Goal: Task Accomplishment & Management: Manage account settings

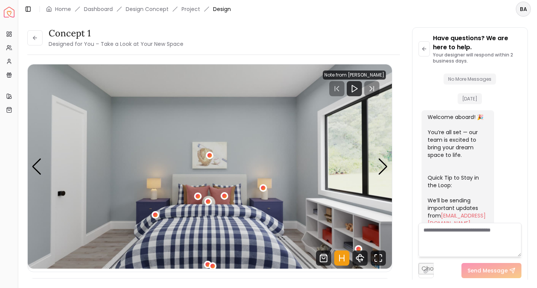
scroll to position [11, 0]
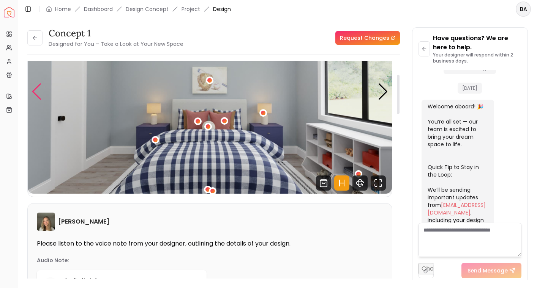
click at [38, 99] on div "Previous slide" at bounding box center [37, 92] width 10 height 17
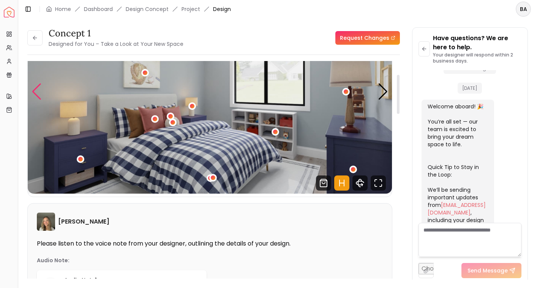
click at [38, 99] on div "Previous slide" at bounding box center [37, 92] width 10 height 17
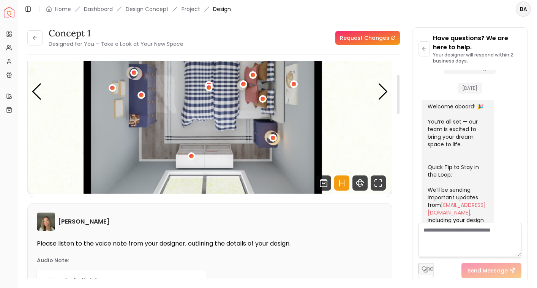
click at [42, 89] on img "4 / 4" at bounding box center [210, 91] width 364 height 205
click at [35, 89] on div "Previous slide" at bounding box center [37, 92] width 10 height 17
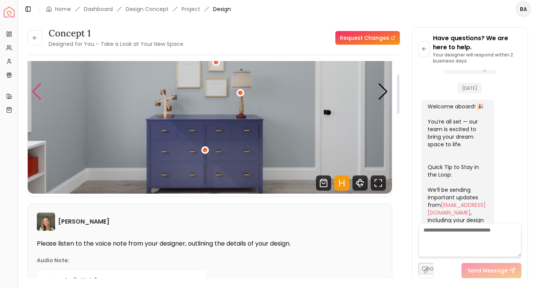
click at [35, 89] on div "Previous slide" at bounding box center [37, 92] width 10 height 17
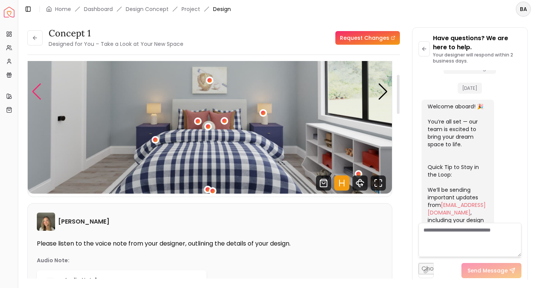
click at [35, 89] on div "Previous slide" at bounding box center [37, 92] width 10 height 17
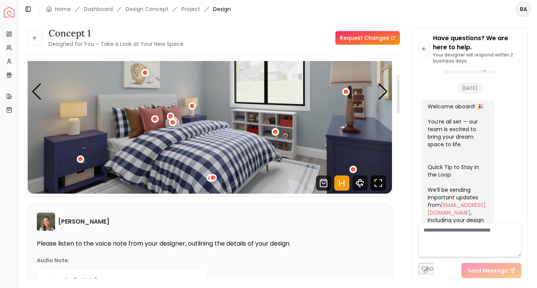
click at [377, 188] on icon "Fullscreen" at bounding box center [377, 183] width 15 height 15
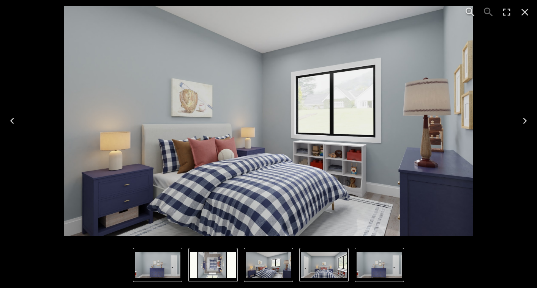
click at [522, 125] on icon "Next" at bounding box center [525, 121] width 12 height 12
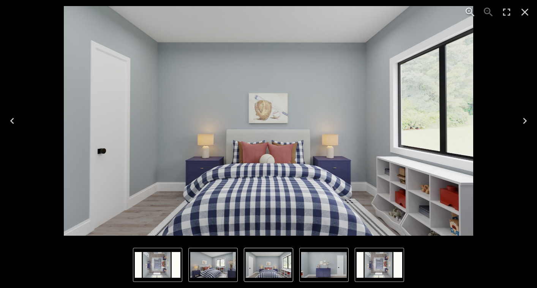
click at [523, 124] on icon "Next" at bounding box center [525, 121] width 4 height 6
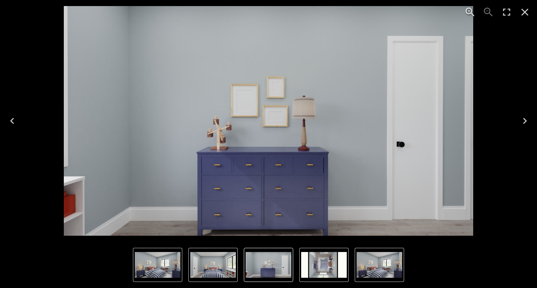
click at [17, 126] on icon "Previous" at bounding box center [12, 121] width 12 height 12
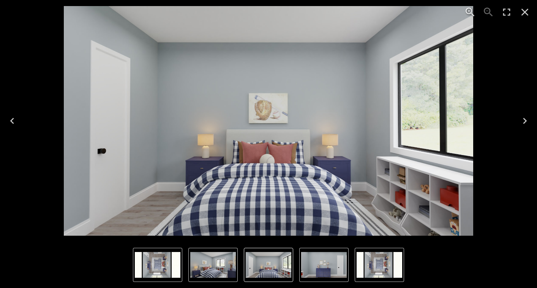
click at [526, 126] on icon "Next" at bounding box center [525, 121] width 12 height 12
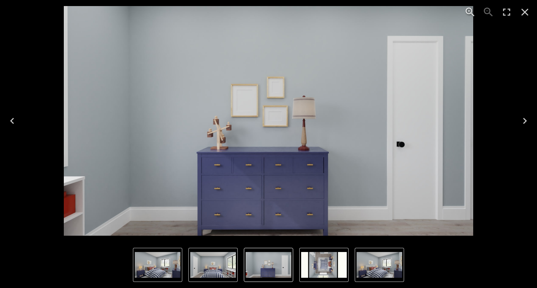
click at [523, 124] on icon "Next" at bounding box center [525, 121] width 4 height 6
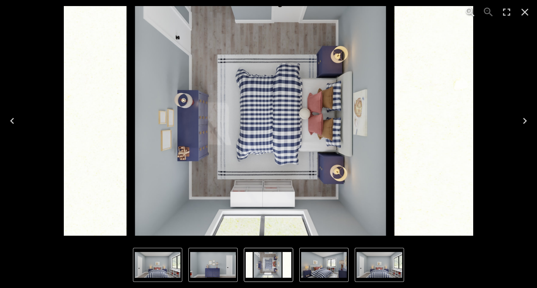
click at [523, 124] on icon "Next" at bounding box center [525, 121] width 4 height 6
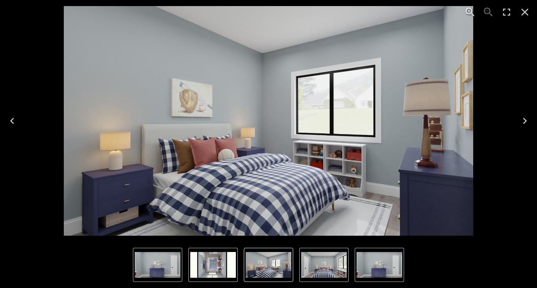
click at [523, 124] on icon "Next" at bounding box center [525, 121] width 4 height 6
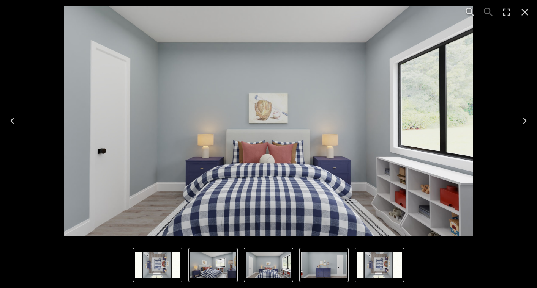
click at [523, 124] on icon "Next" at bounding box center [525, 121] width 4 height 6
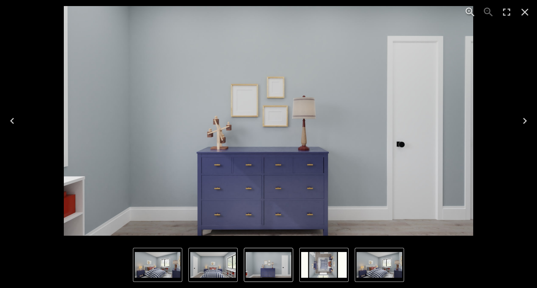
click at [523, 124] on icon "Next" at bounding box center [525, 121] width 4 height 6
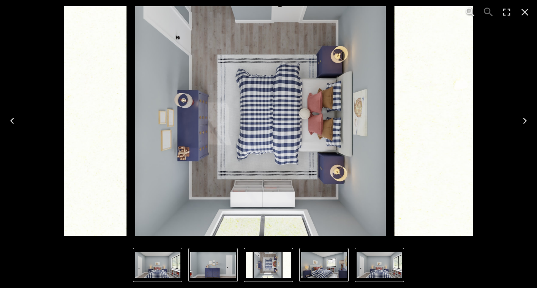
click at [524, 121] on icon "Next" at bounding box center [525, 121] width 12 height 12
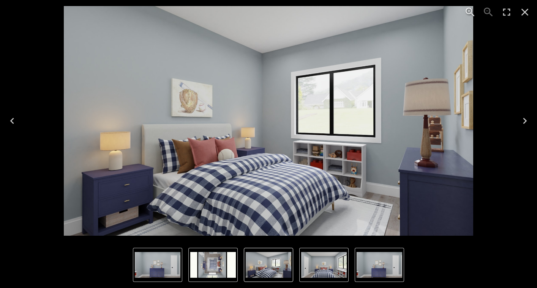
click at [525, 17] on icon "Close" at bounding box center [525, 12] width 12 height 12
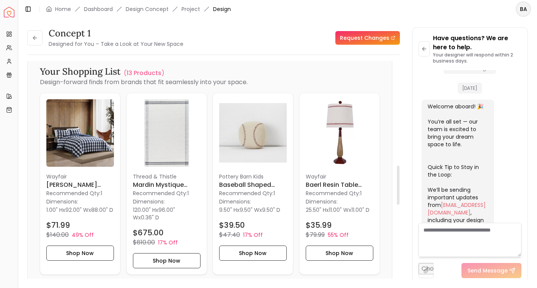
scroll to position [584, 0]
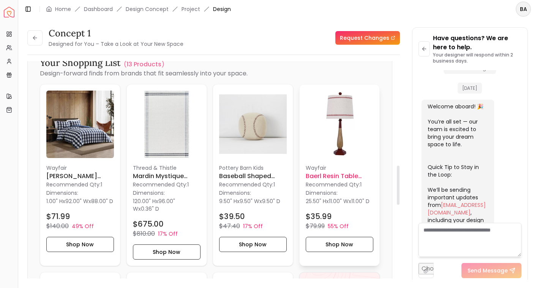
click at [346, 137] on img at bounding box center [340, 125] width 68 height 68
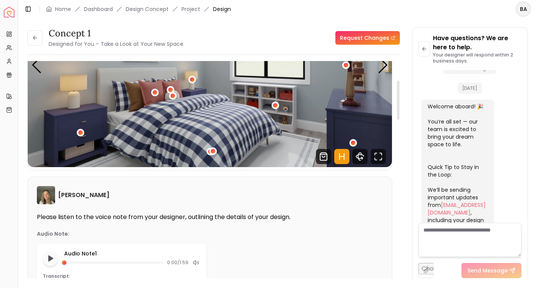
scroll to position [108, 0]
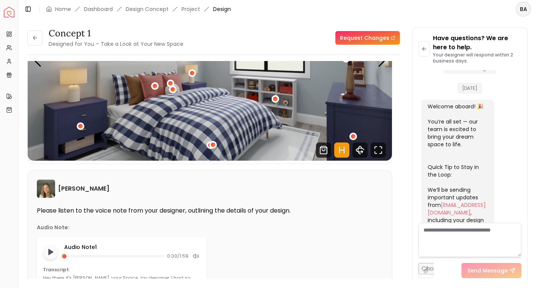
click at [352, 43] on link "Request Changes" at bounding box center [367, 38] width 65 height 14
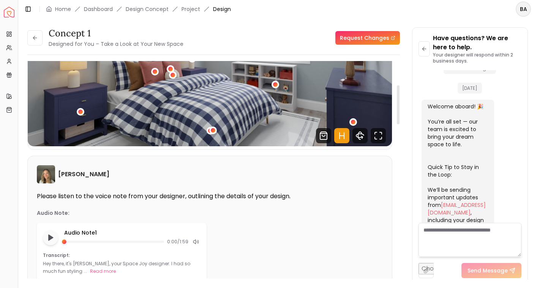
scroll to position [143, 0]
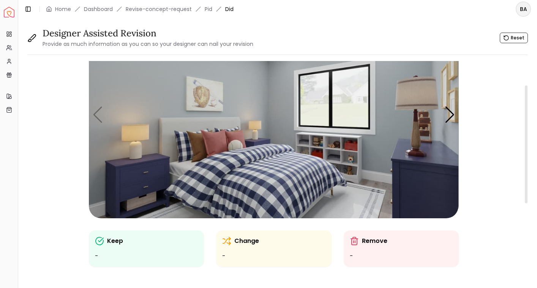
scroll to position [51, 0]
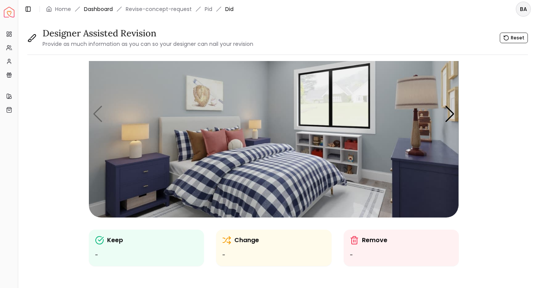
click at [104, 12] on link "Dashboard" at bounding box center [98, 9] width 29 height 8
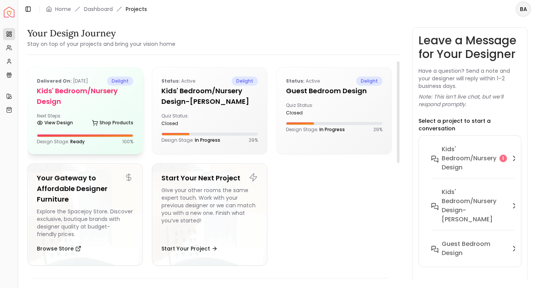
click at [105, 95] on h5 "Kids' Bedroom/Nursery design" at bounding box center [85, 96] width 96 height 21
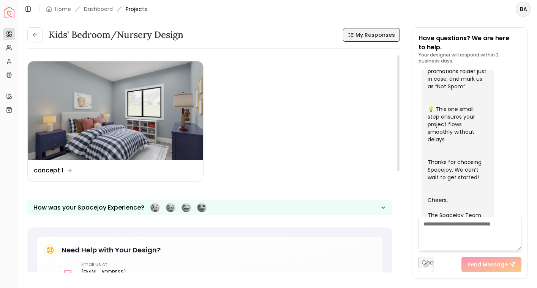
click at [350, 34] on icon at bounding box center [349, 33] width 2 height 1
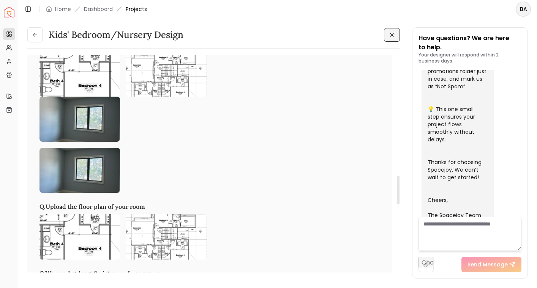
scroll to position [854, 0]
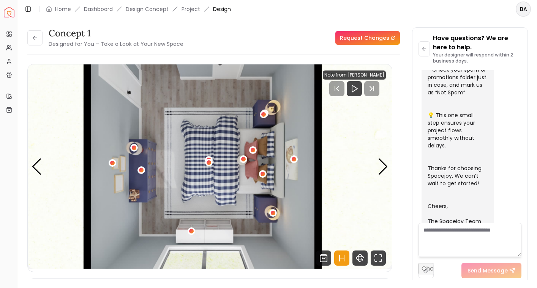
click at [375, 39] on link "Request Changes" at bounding box center [367, 38] width 65 height 14
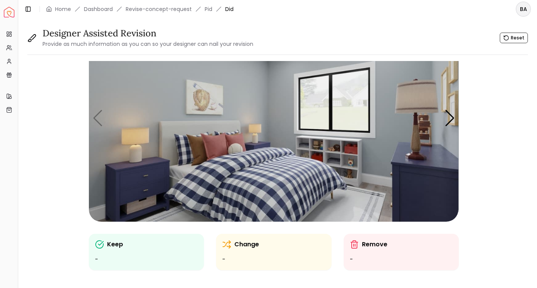
scroll to position [57, 0]
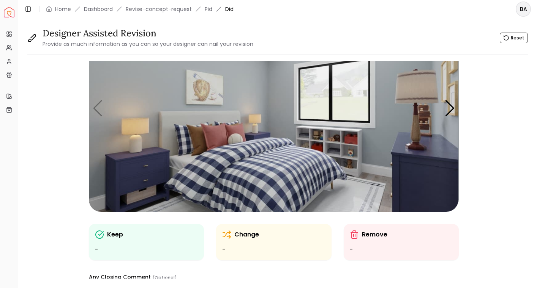
click at [232, 239] on div "Change" at bounding box center [273, 234] width 103 height 9
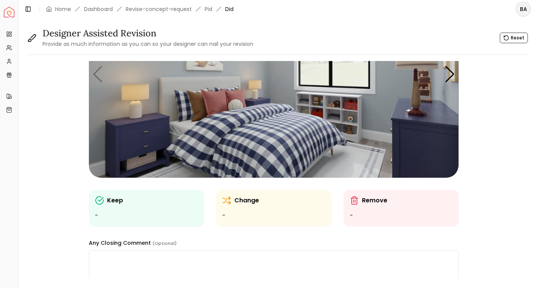
click at [233, 208] on div "Change -" at bounding box center [273, 208] width 103 height 24
click at [240, 202] on p "Change" at bounding box center [246, 200] width 25 height 9
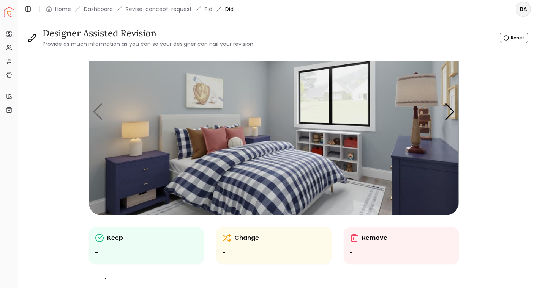
scroll to position [58, 0]
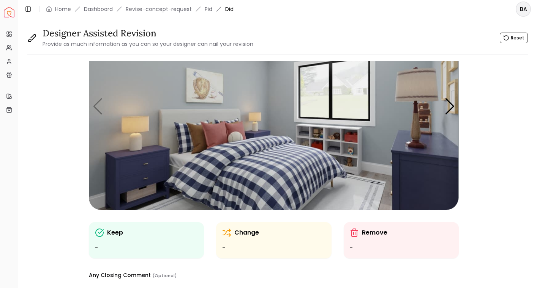
click at [233, 164] on img "1 / 4" at bounding box center [273, 107] width 369 height 208
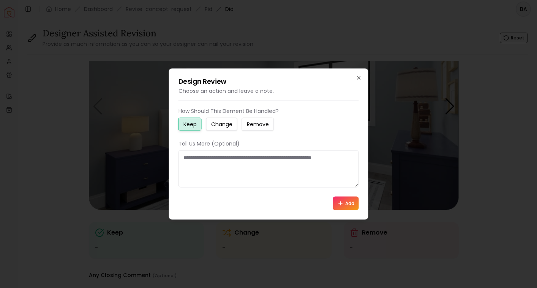
click at [250, 126] on small "Remove" at bounding box center [258, 125] width 22 height 8
click at [231, 125] on small "Change" at bounding box center [221, 125] width 21 height 8
click at [219, 160] on textarea at bounding box center [268, 169] width 180 height 37
paste textarea "**********"
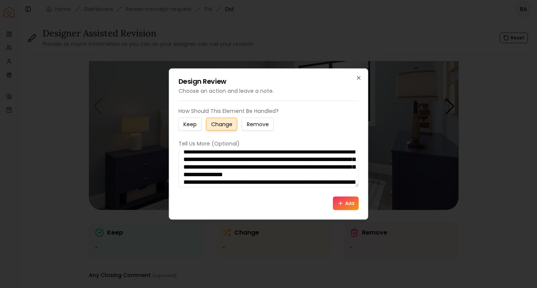
scroll to position [0, 0]
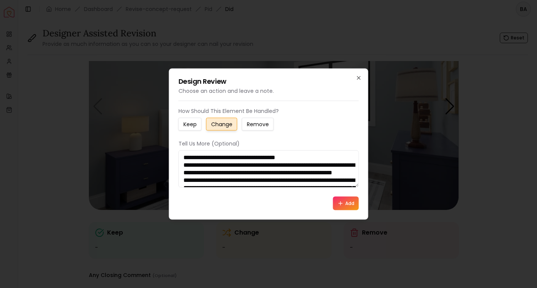
drag, startPoint x: 188, startPoint y: 163, endPoint x: 178, endPoint y: 163, distance: 9.9
click at [178, 163] on textarea at bounding box center [268, 169] width 180 height 37
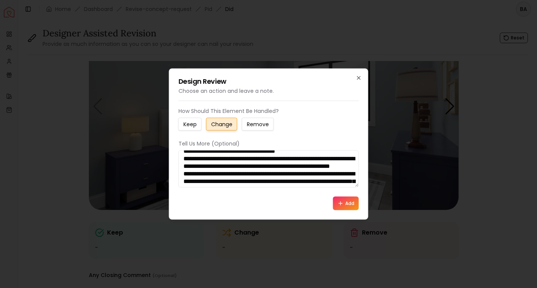
drag, startPoint x: 188, startPoint y: 179, endPoint x: 180, endPoint y: 179, distance: 7.2
click at [180, 179] on textarea at bounding box center [268, 169] width 180 height 37
drag, startPoint x: 186, startPoint y: 158, endPoint x: 181, endPoint y: 158, distance: 4.9
click at [181, 158] on textarea at bounding box center [268, 169] width 180 height 37
drag, startPoint x: 187, startPoint y: 179, endPoint x: 180, endPoint y: 179, distance: 7.2
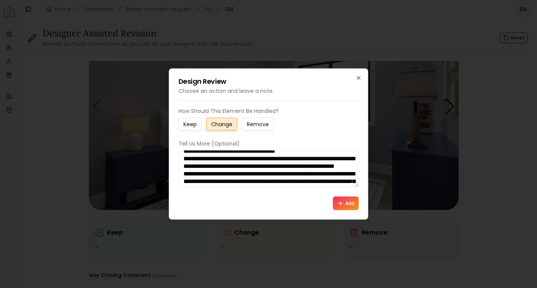
click at [180, 179] on textarea at bounding box center [268, 169] width 180 height 37
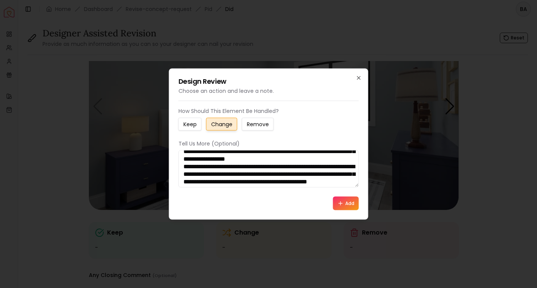
scroll to position [45, 0]
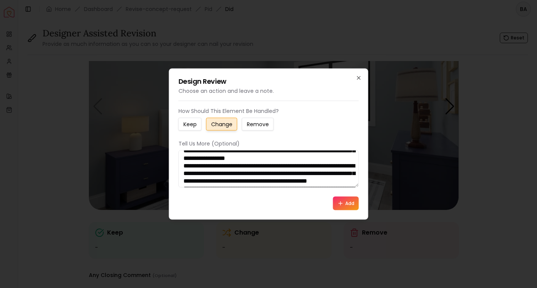
drag, startPoint x: 188, startPoint y: 180, endPoint x: 180, endPoint y: 180, distance: 8.4
click at [180, 180] on textarea at bounding box center [268, 169] width 180 height 37
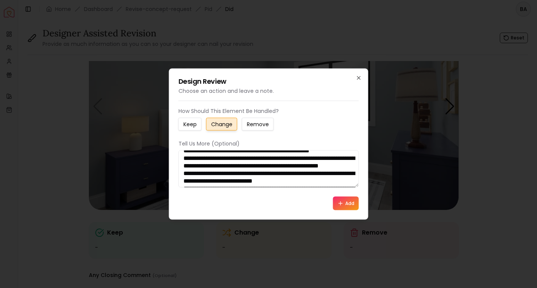
scroll to position [76, 0]
drag, startPoint x: 189, startPoint y: 180, endPoint x: 180, endPoint y: 180, distance: 8.4
click at [180, 180] on textarea at bounding box center [268, 169] width 180 height 37
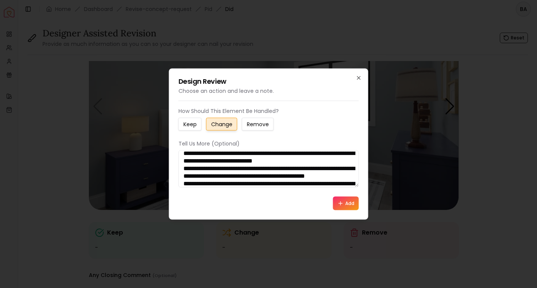
scroll to position [99, 0]
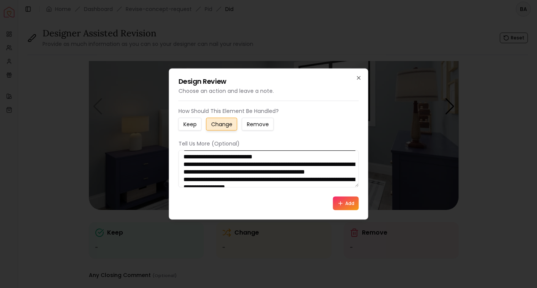
drag, startPoint x: 187, startPoint y: 180, endPoint x: 180, endPoint y: 177, distance: 7.9
click at [180, 177] on textarea at bounding box center [268, 169] width 180 height 37
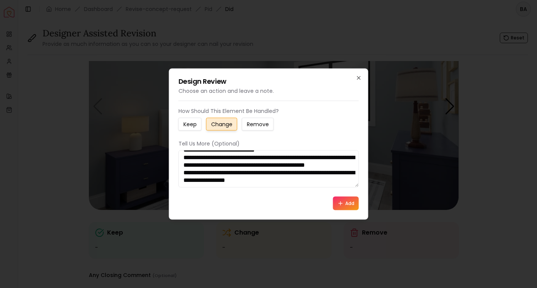
scroll to position [128, 0]
drag, startPoint x: 189, startPoint y: 167, endPoint x: 178, endPoint y: 167, distance: 11.0
click at [178, 167] on textarea at bounding box center [268, 169] width 180 height 37
drag, startPoint x: 187, startPoint y: 169, endPoint x: 178, endPoint y: 169, distance: 9.1
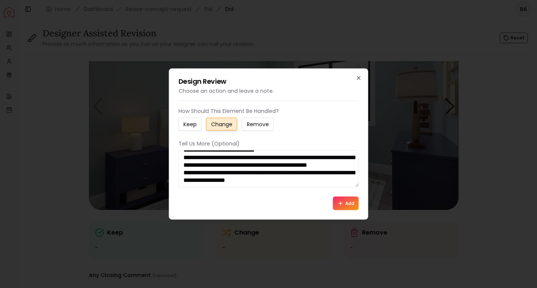
click at [178, 169] on textarea at bounding box center [268, 169] width 180 height 37
click at [334, 181] on textarea at bounding box center [268, 169] width 180 height 37
type textarea "**********"
click at [353, 200] on button "Add" at bounding box center [346, 204] width 26 height 14
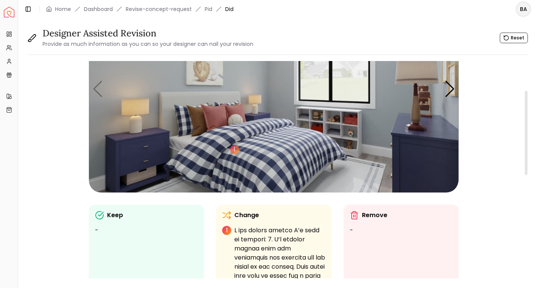
scroll to position [81, 0]
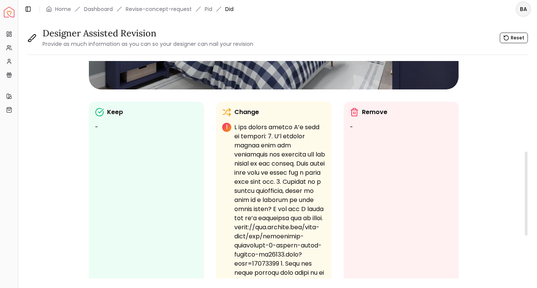
scroll to position [163, 0]
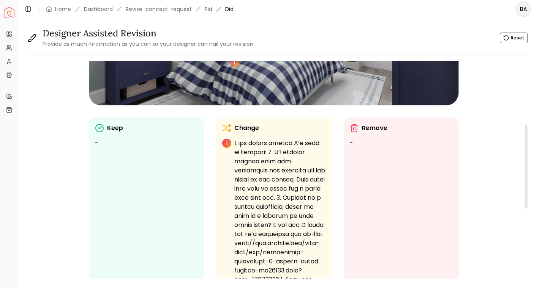
click at [245, 123] on div "Change 1" at bounding box center [273, 219] width 115 height 202
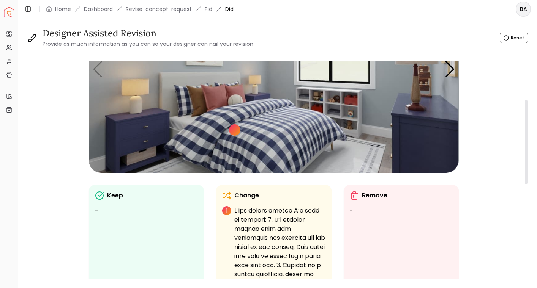
scroll to position [92, 0]
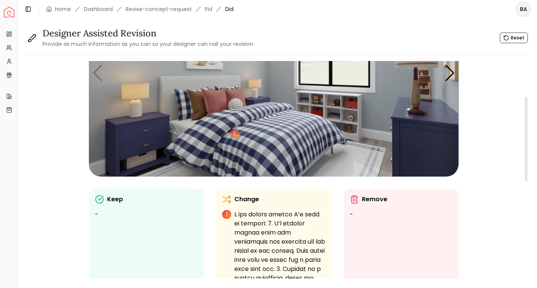
click at [363, 197] on p "Remove" at bounding box center [374, 199] width 25 height 9
click at [353, 203] on icon at bounding box center [354, 199] width 9 height 9
click at [353, 213] on ul "-" at bounding box center [401, 214] width 103 height 9
click at [369, 208] on div "Remove -" at bounding box center [401, 207] width 103 height 24
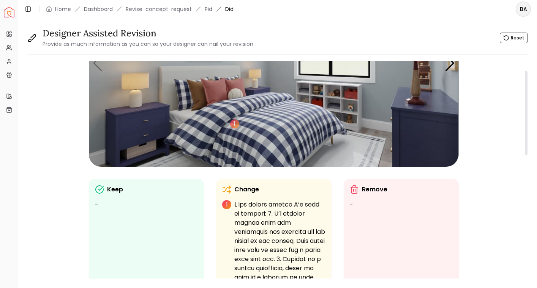
scroll to position [0, 0]
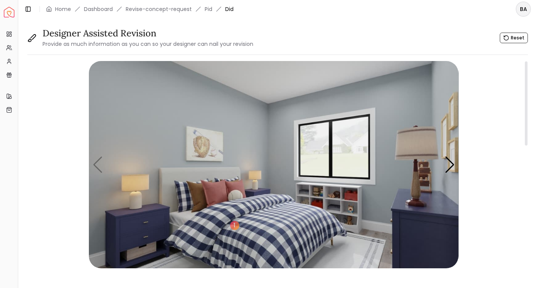
click at [413, 198] on img "1 / 4" at bounding box center [273, 165] width 369 height 208
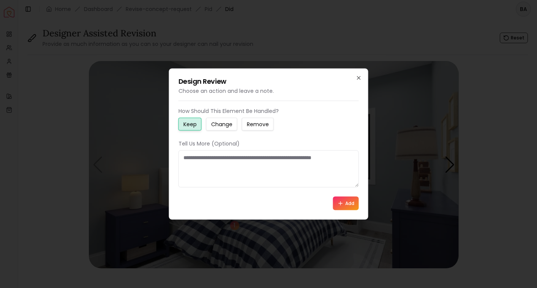
click at [333, 163] on textarea at bounding box center [268, 169] width 180 height 37
type textarea "*"
paste textarea "**********"
type textarea "**********"
click at [336, 202] on button "Add" at bounding box center [346, 204] width 26 height 14
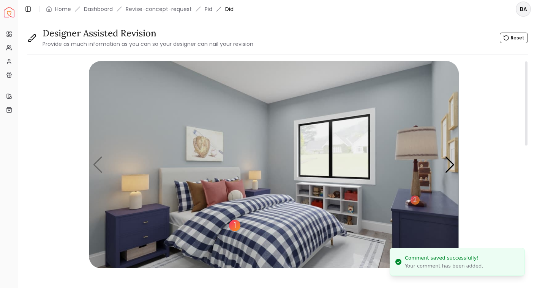
click at [232, 226] on div "1" at bounding box center [234, 225] width 11 height 11
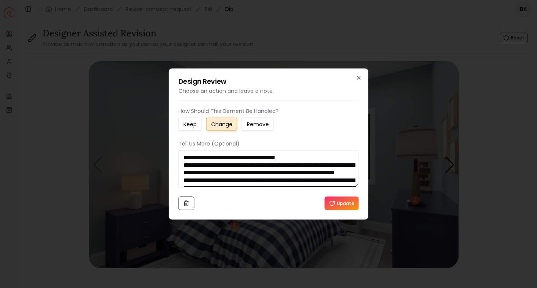
scroll to position [3, 0]
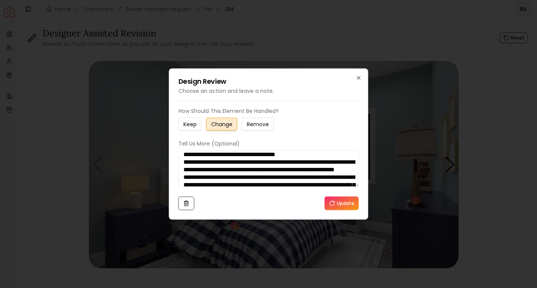
drag, startPoint x: 285, startPoint y: 178, endPoint x: 195, endPoint y: 166, distance: 90.0
click at [195, 166] on textarea at bounding box center [268, 169] width 180 height 37
click at [363, 77] on div "Design Review Choose an action and leave a note. How Should This Element Be Han…" at bounding box center [268, 144] width 199 height 151
click at [359, 77] on icon "button" at bounding box center [359, 78] width 6 height 6
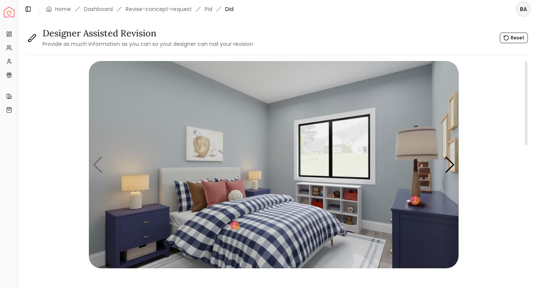
click at [144, 218] on img "1 / 4" at bounding box center [273, 165] width 369 height 208
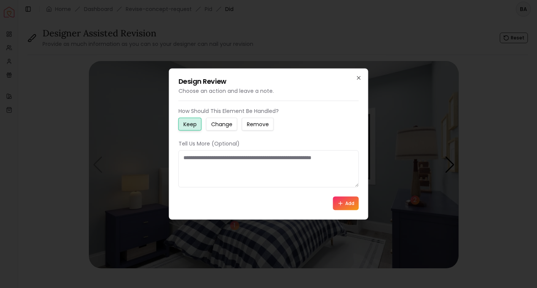
click at [249, 126] on small "Remove" at bounding box center [258, 125] width 22 height 8
click at [223, 168] on textarea at bounding box center [268, 169] width 180 height 37
type textarea "**********"
click at [355, 78] on h2 "Design Review" at bounding box center [268, 81] width 180 height 7
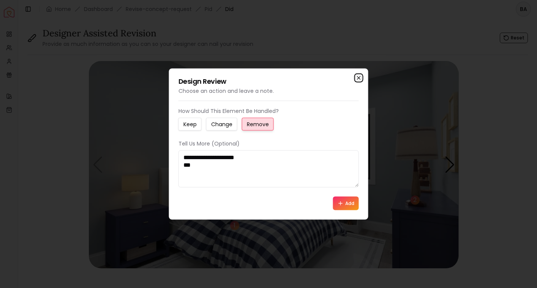
click at [359, 77] on icon "button" at bounding box center [359, 78] width 6 height 6
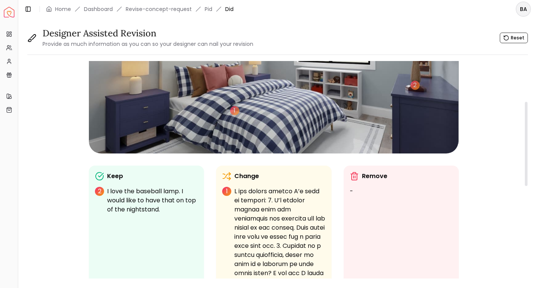
scroll to position [105, 0]
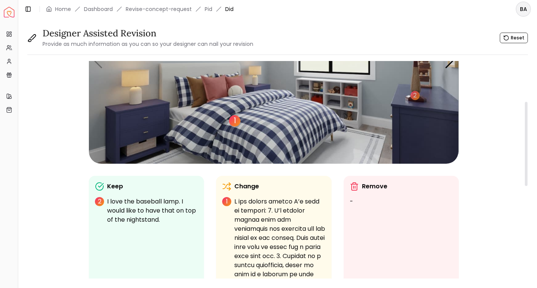
click at [235, 118] on div "1" at bounding box center [234, 120] width 11 height 11
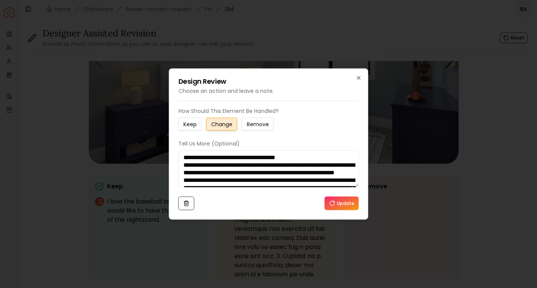
scroll to position [3, 0]
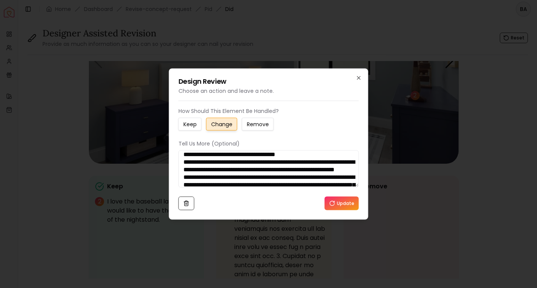
click at [184, 184] on textarea at bounding box center [268, 169] width 180 height 37
type textarea "**********"
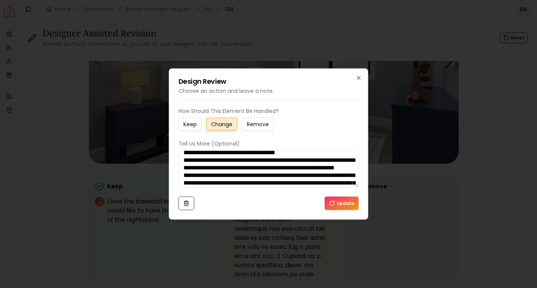
click at [340, 203] on button "Update" at bounding box center [342, 204] width 34 height 14
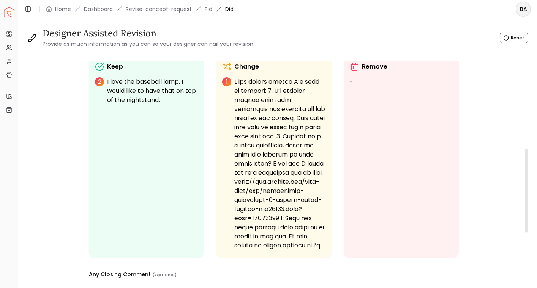
scroll to position [229, 0]
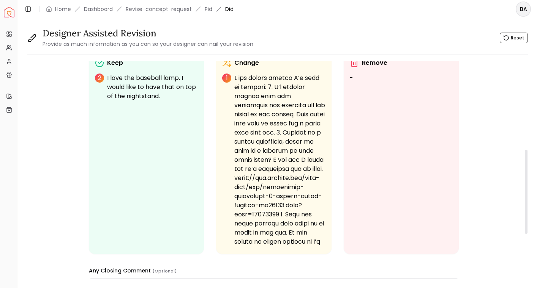
click at [308, 224] on p at bounding box center [279, 256] width 91 height 364
click at [228, 79] on p "1" at bounding box center [226, 78] width 9 height 9
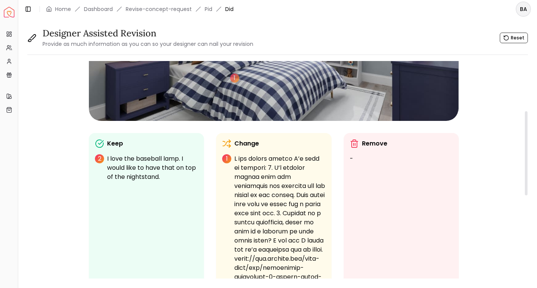
scroll to position [129, 0]
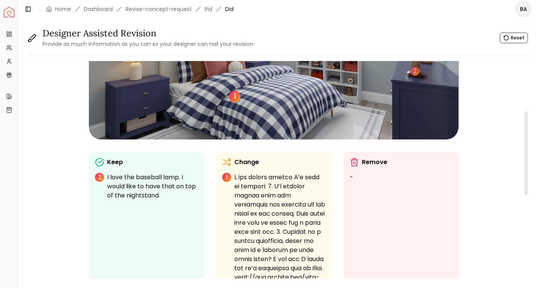
click at [236, 94] on div "1" at bounding box center [234, 96] width 11 height 11
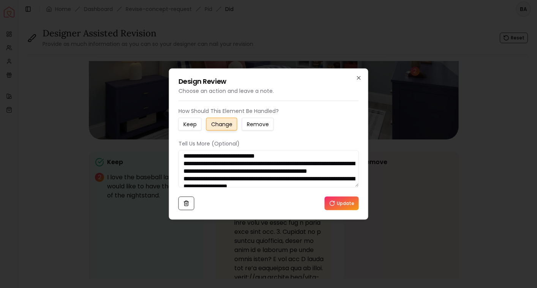
scroll to position [152, 0]
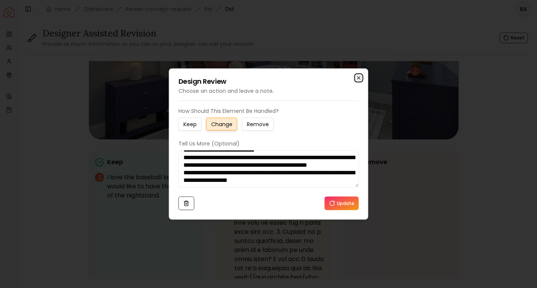
click at [360, 77] on icon "button" at bounding box center [359, 78] width 6 height 6
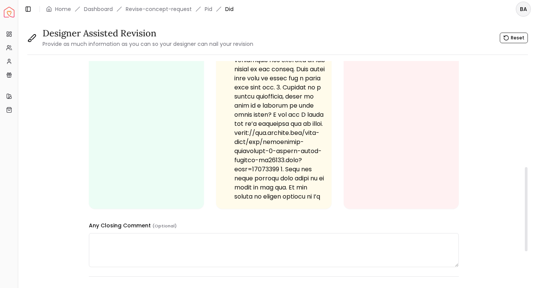
scroll to position [359, 0]
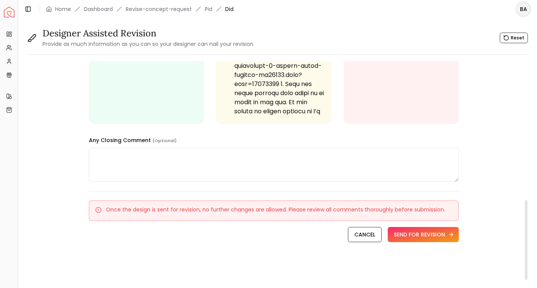
click at [416, 233] on button "SEND FOR REVISION" at bounding box center [423, 234] width 71 height 15
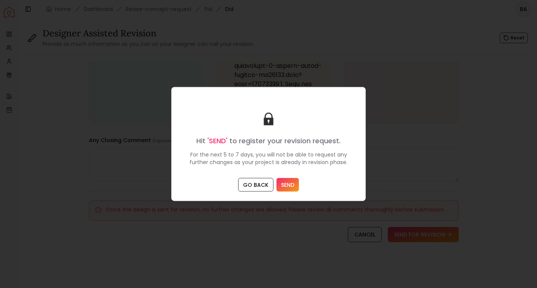
click at [281, 185] on button "SEND" at bounding box center [287, 185] width 22 height 14
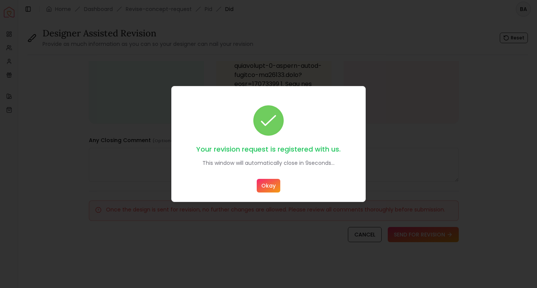
click at [275, 185] on button "Okay" at bounding box center [269, 186] width 24 height 14
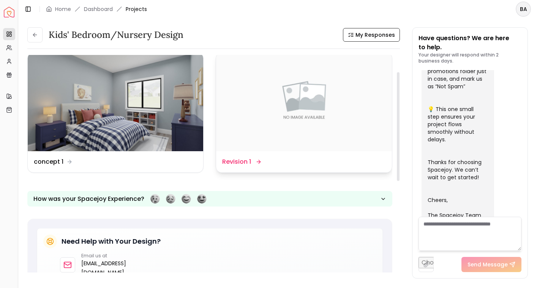
scroll to position [34, 0]
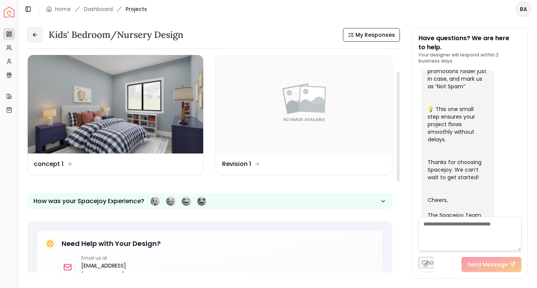
click at [38, 35] on button at bounding box center [34, 34] width 15 height 15
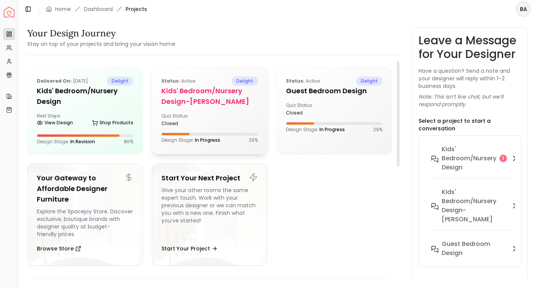
click at [204, 113] on div "Quiz Status: closed" at bounding box center [183, 120] width 45 height 14
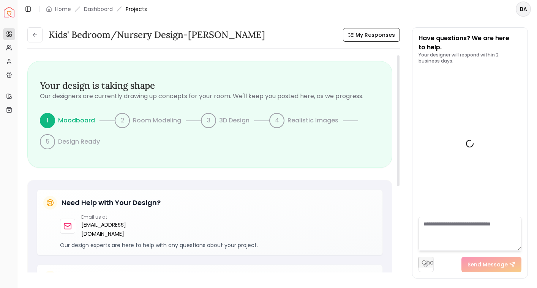
scroll to position [301, 0]
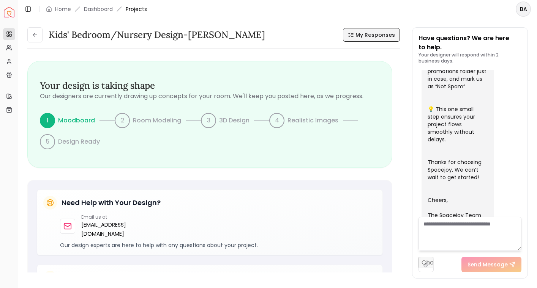
click at [363, 35] on span "My Responses" at bounding box center [374, 35] width 39 height 8
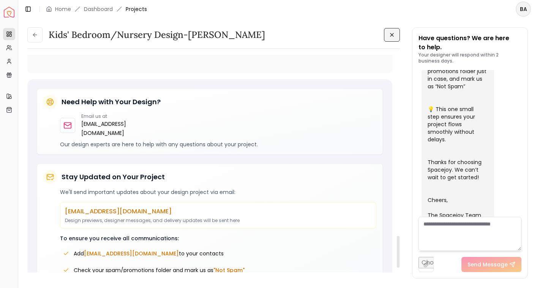
scroll to position [1230, 0]
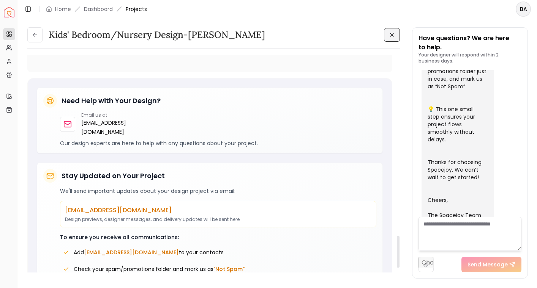
click at [391, 38] on button at bounding box center [392, 35] width 16 height 14
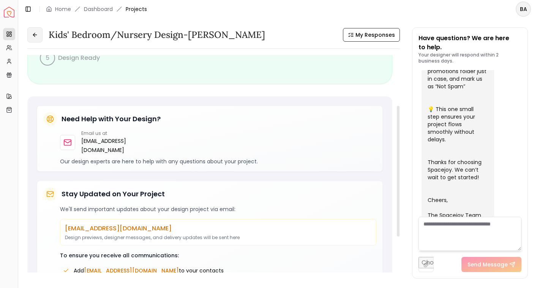
click at [35, 35] on icon at bounding box center [35, 35] width 6 height 6
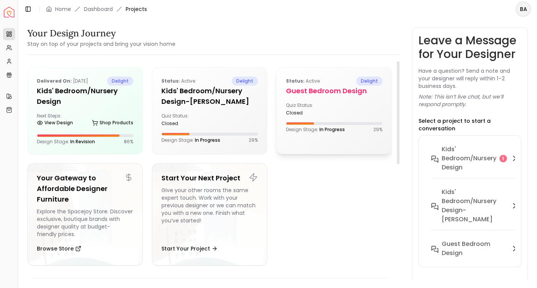
click at [307, 111] on div "closed" at bounding box center [308, 113] width 45 height 6
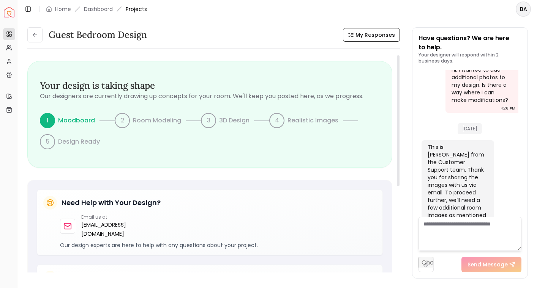
scroll to position [4, 0]
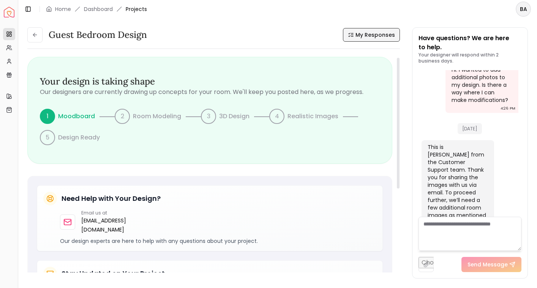
click at [359, 35] on span "My Responses" at bounding box center [374, 35] width 39 height 8
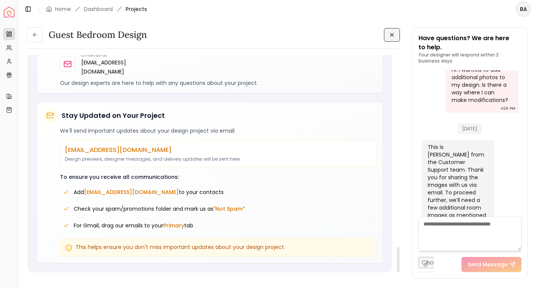
scroll to position [1718, 0]
